Goal: Navigation & Orientation: Find specific page/section

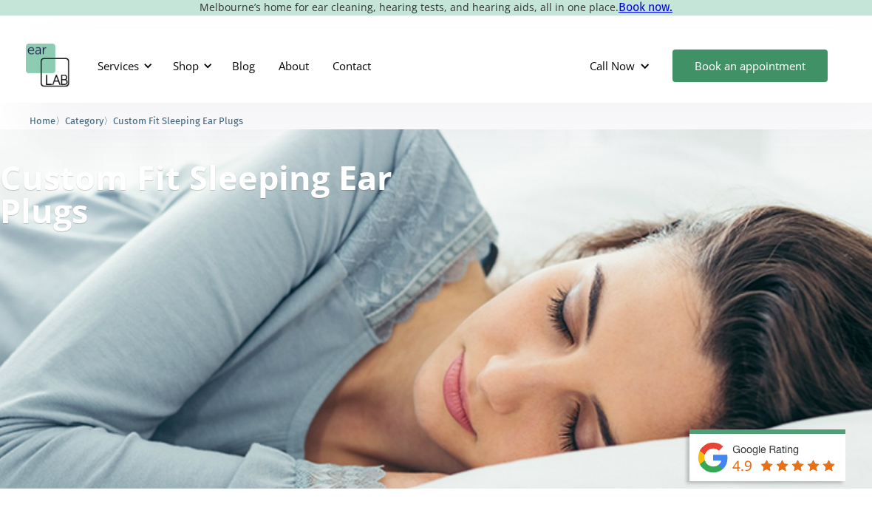
click at [196, 65] on div "Shop" at bounding box center [186, 65] width 26 height 15
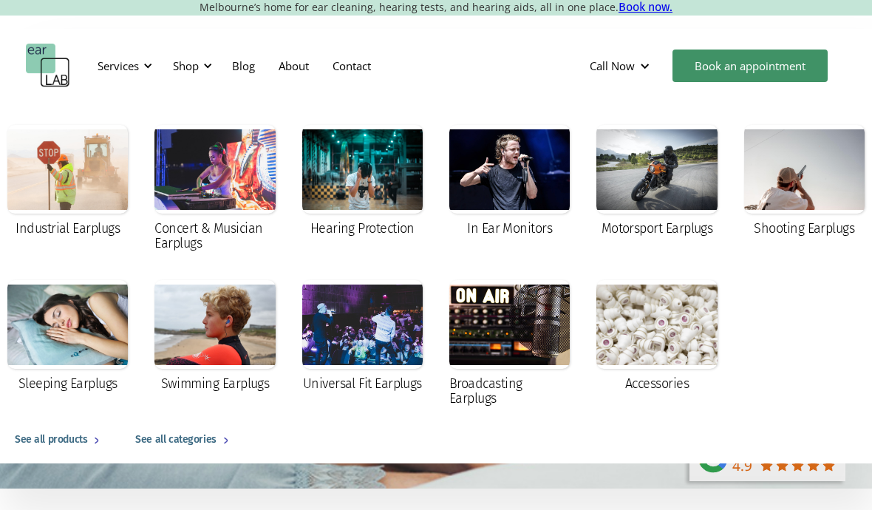
click at [47, 312] on div at bounding box center [67, 324] width 120 height 89
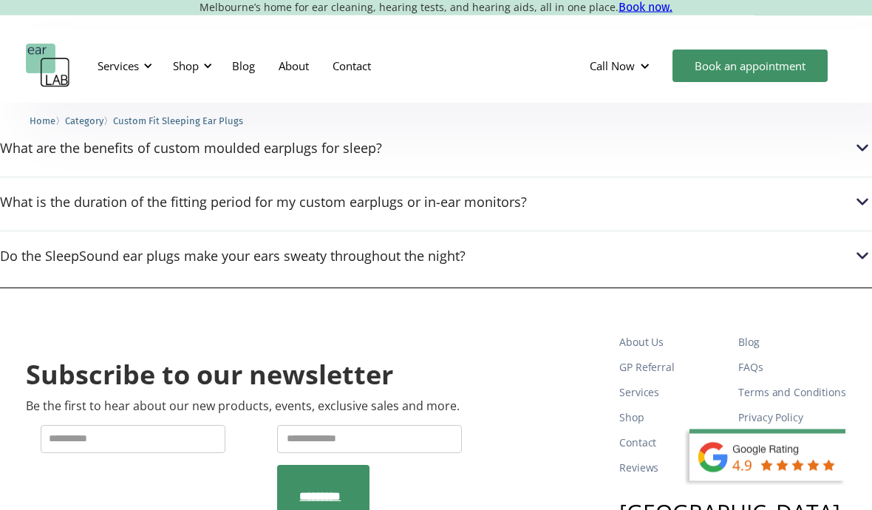
scroll to position [2094, 0]
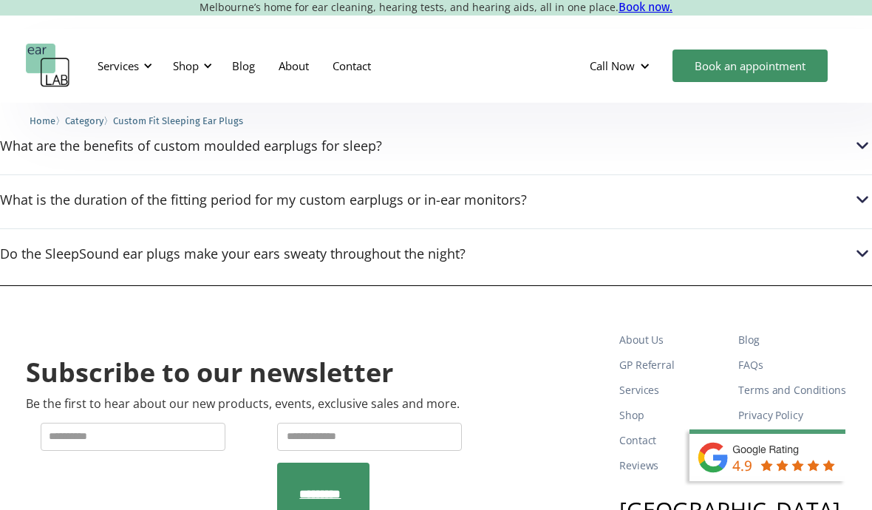
click at [745, 352] on link "FAQs" at bounding box center [791, 364] width 107 height 25
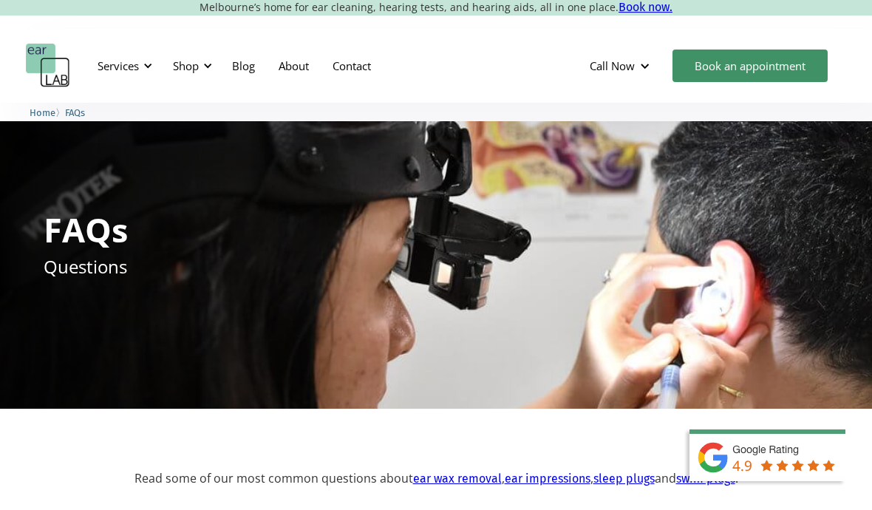
click at [363, 67] on link "Contact" at bounding box center [352, 65] width 62 height 43
